Goal: Find contact information: Find contact information

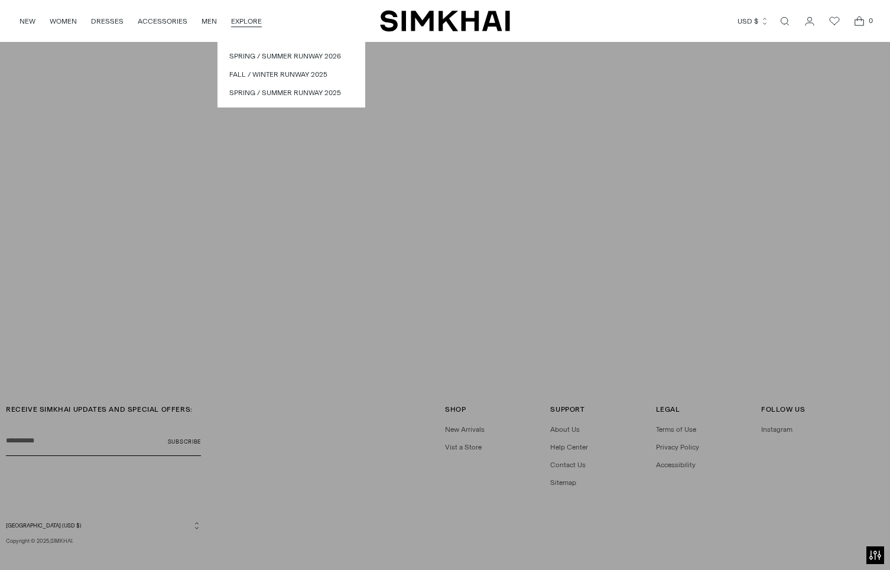
scroll to position [3132, 0]
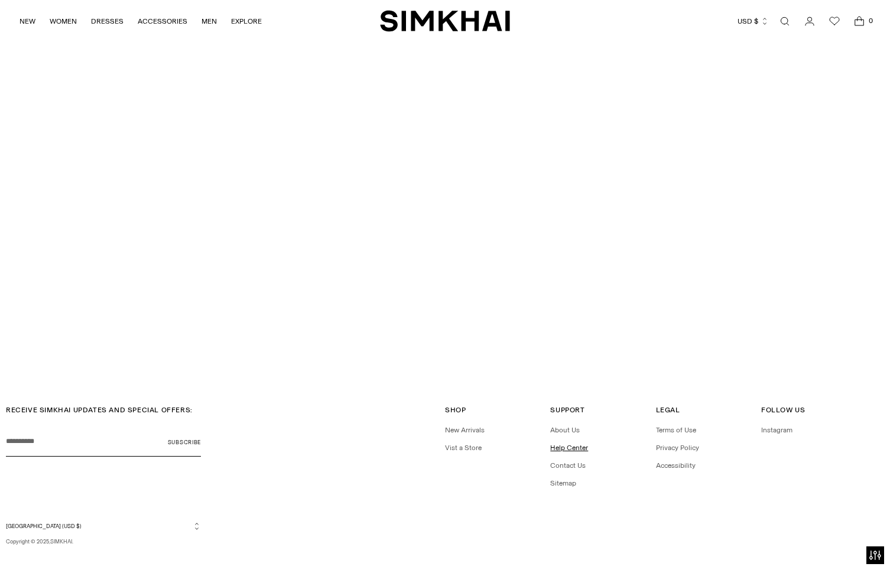
click at [566, 444] on link "Help Center" at bounding box center [569, 448] width 38 height 8
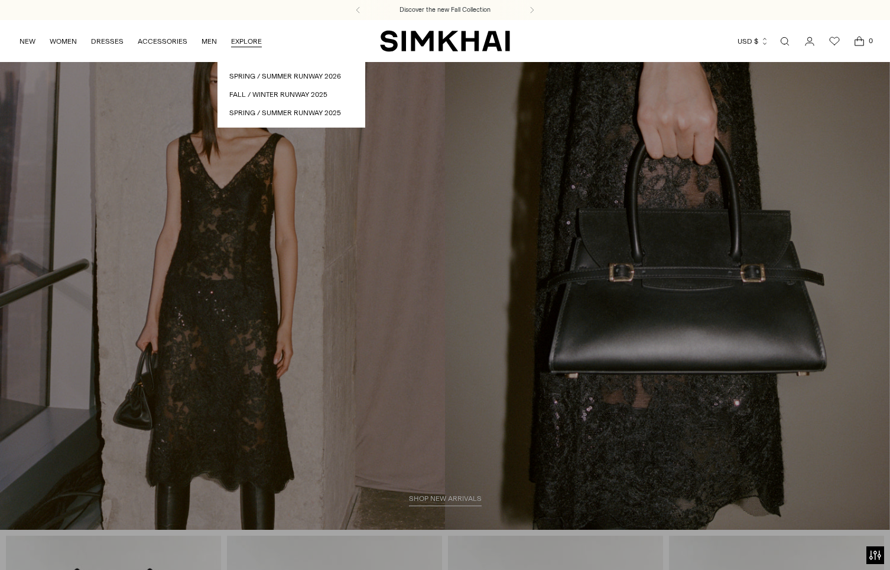
click at [235, 41] on link "EXPLORE" at bounding box center [246, 41] width 31 height 26
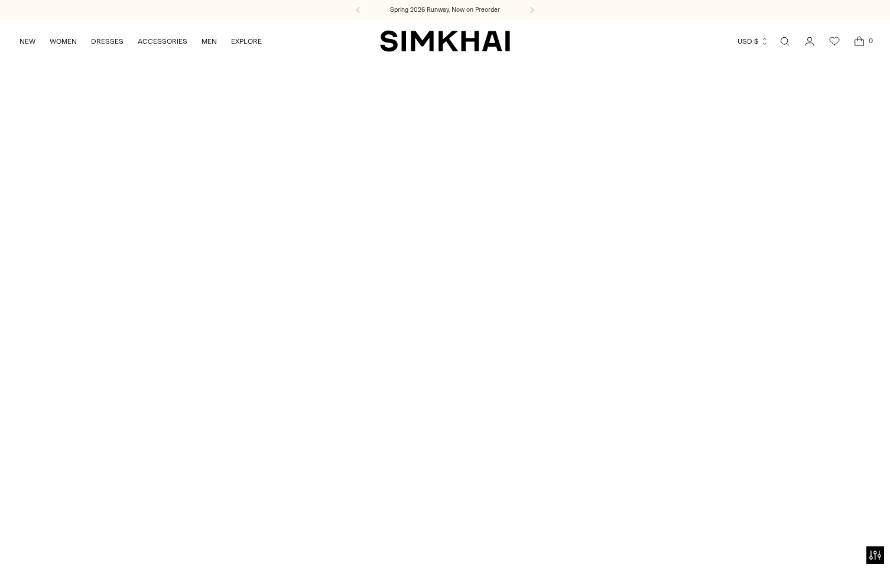
click at [126, 85] on div at bounding box center [445, 313] width 890 height 503
click at [146, 57] on nav "NEW WOMEN New Arrivals Shop All Spring 2026 Preorder Fall 2025 Best Sellers Exc…" at bounding box center [141, 41] width 242 height 42
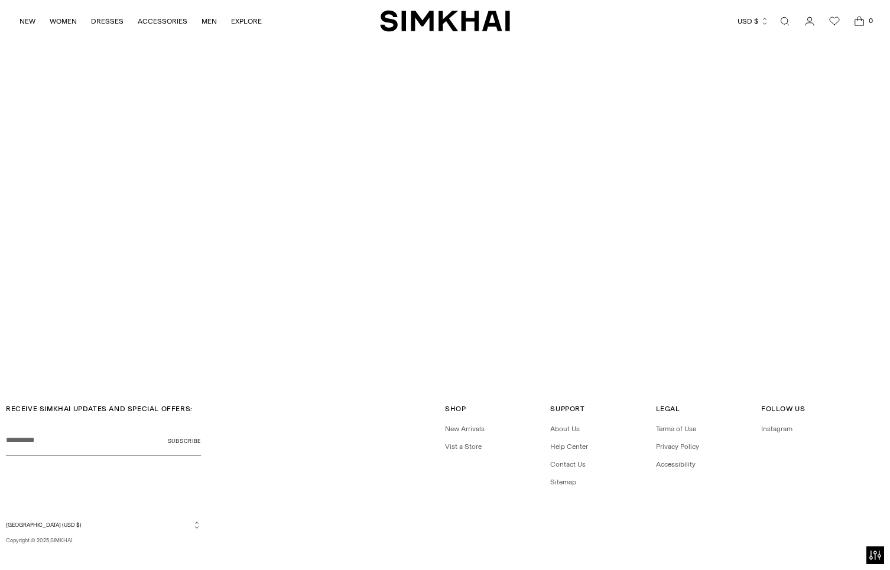
scroll to position [3132, 0]
click at [562, 462] on link "Contact Us" at bounding box center [567, 466] width 35 height 8
